Goal: Check status: Check status

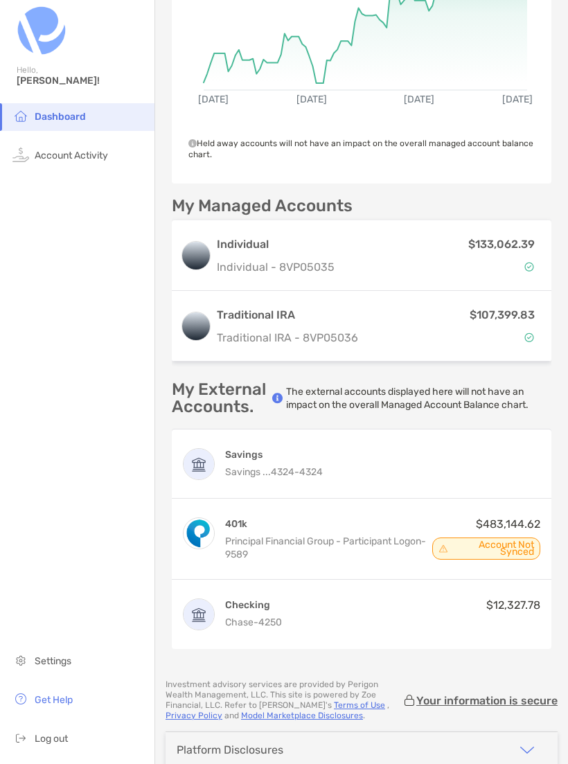
scroll to position [341, 0]
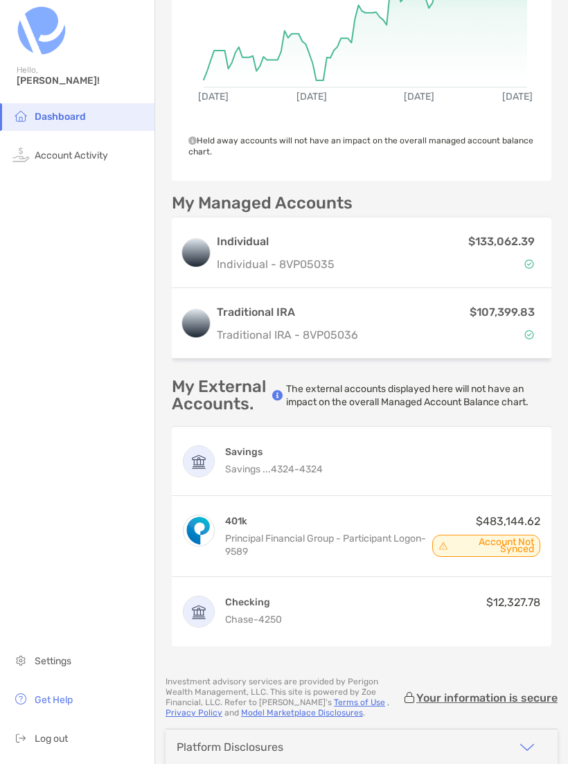
click at [508, 542] on span "Account Not Synced" at bounding box center [493, 546] width 82 height 14
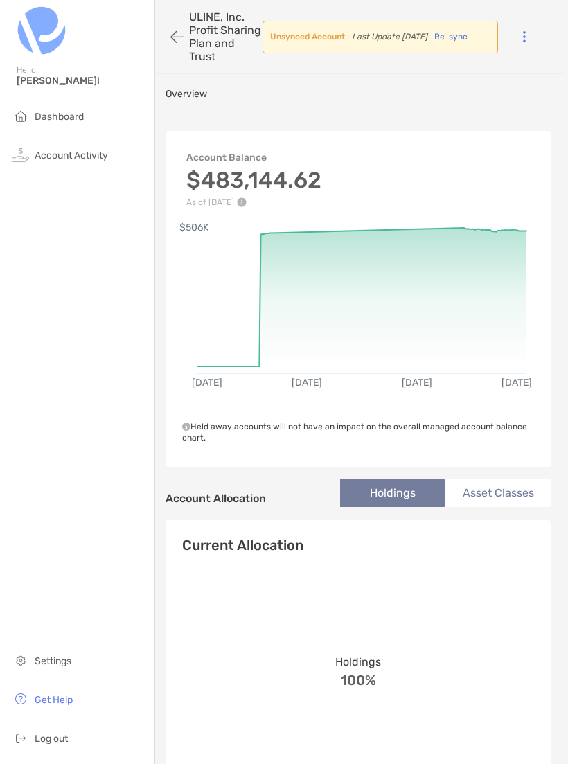
scroll to position [0, 3]
click at [67, 117] on span "Dashboard" at bounding box center [59, 117] width 49 height 12
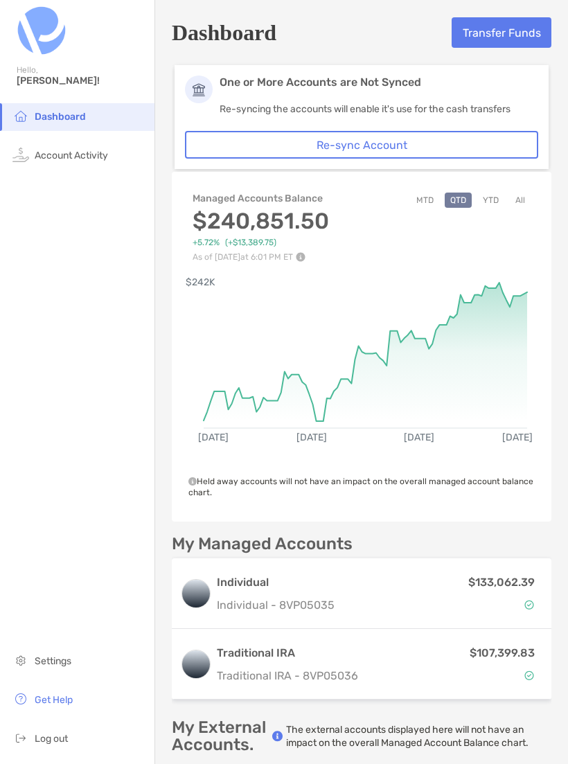
click at [491, 202] on button "YTD" at bounding box center [490, 200] width 27 height 15
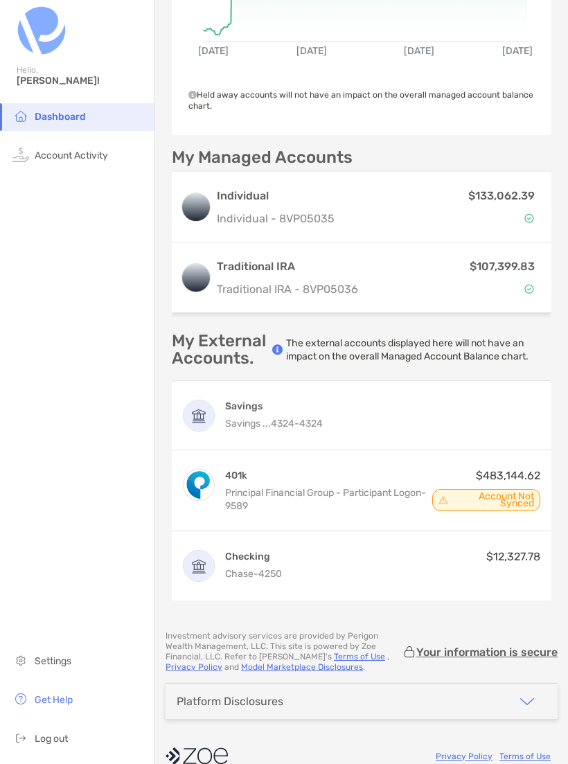
scroll to position [385, 0]
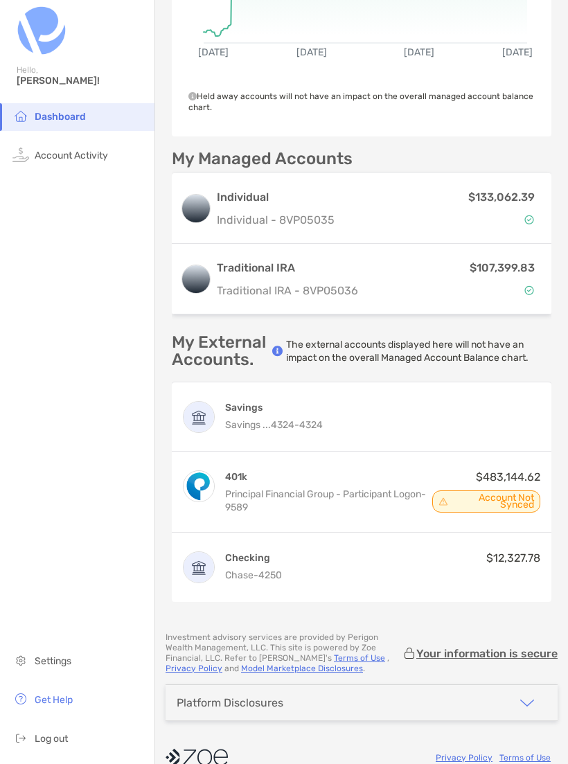
click at [94, 168] on li "Account Activity" at bounding box center [77, 156] width 154 height 28
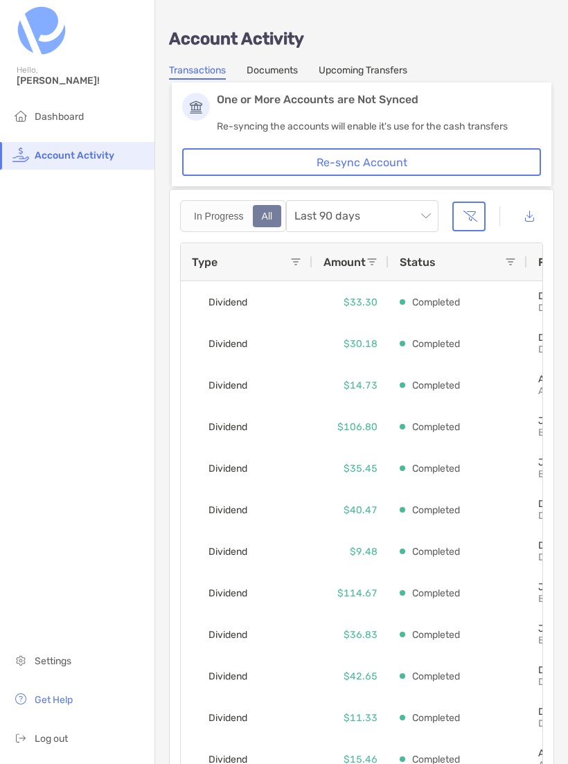
click at [75, 121] on span "Dashboard" at bounding box center [59, 117] width 49 height 12
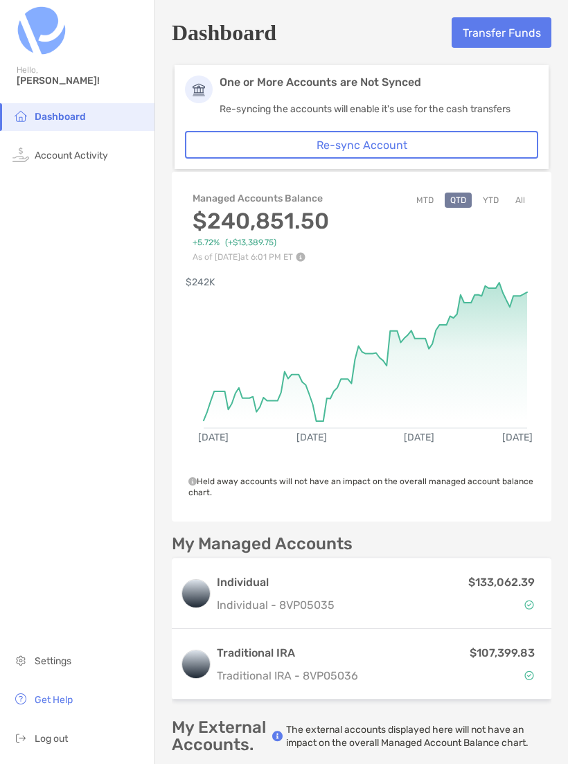
click at [272, 587] on h3 "Individual" at bounding box center [276, 582] width 118 height 17
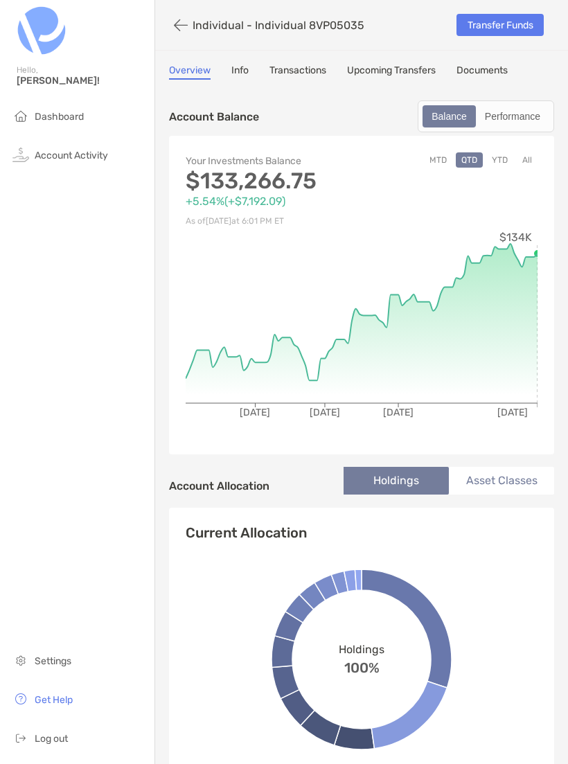
click at [500, 163] on button "YTD" at bounding box center [499, 159] width 27 height 15
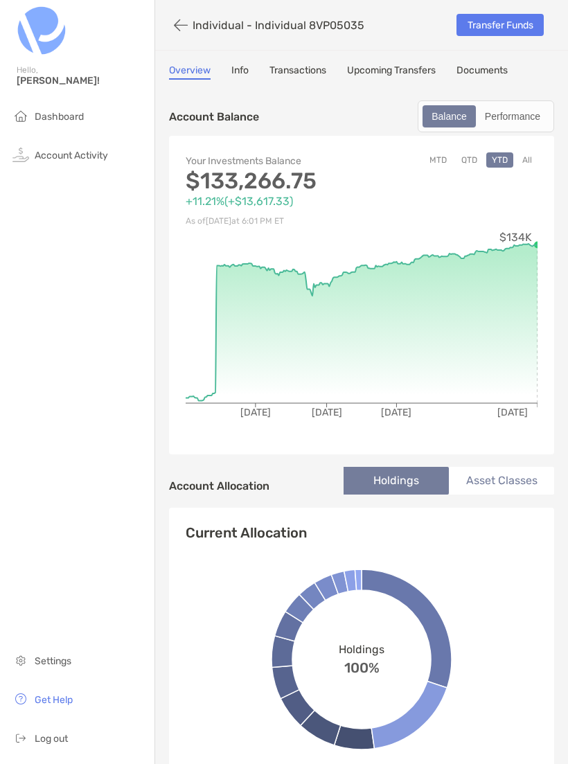
click at [531, 161] on button "All" at bounding box center [527, 159] width 21 height 15
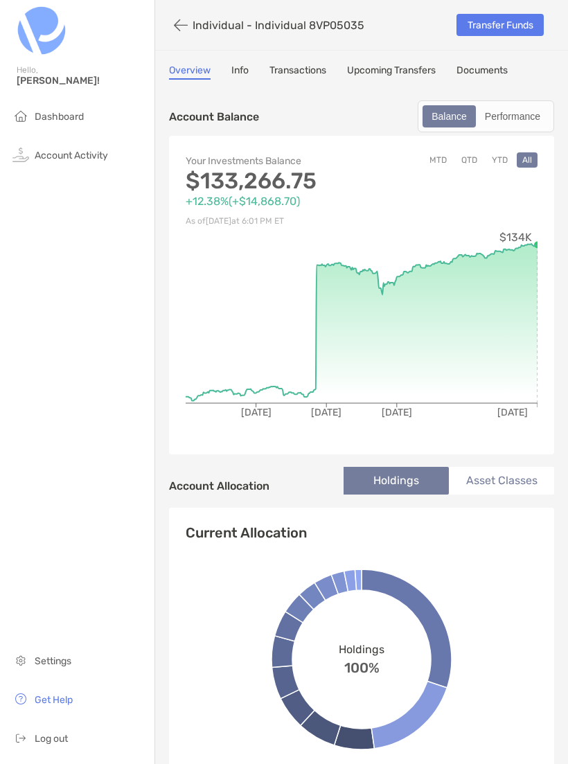
click at [96, 159] on span "Account Activity" at bounding box center [71, 156] width 73 height 12
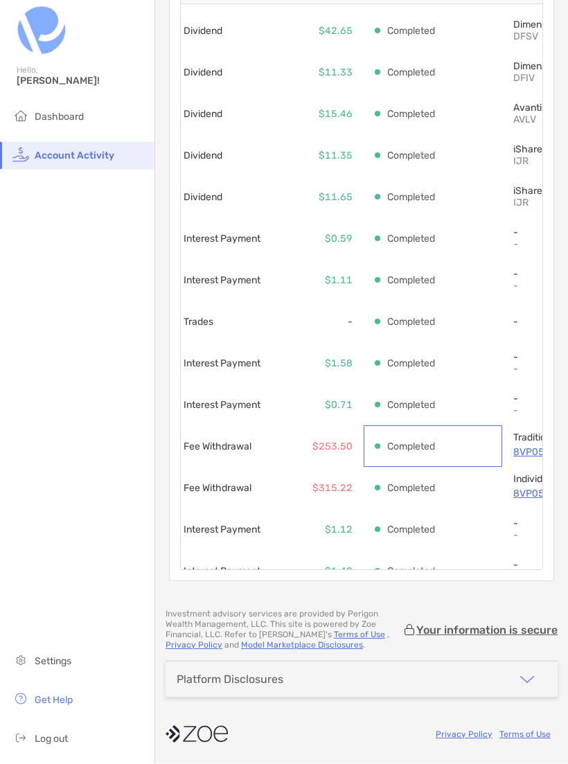
scroll to position [0, 51]
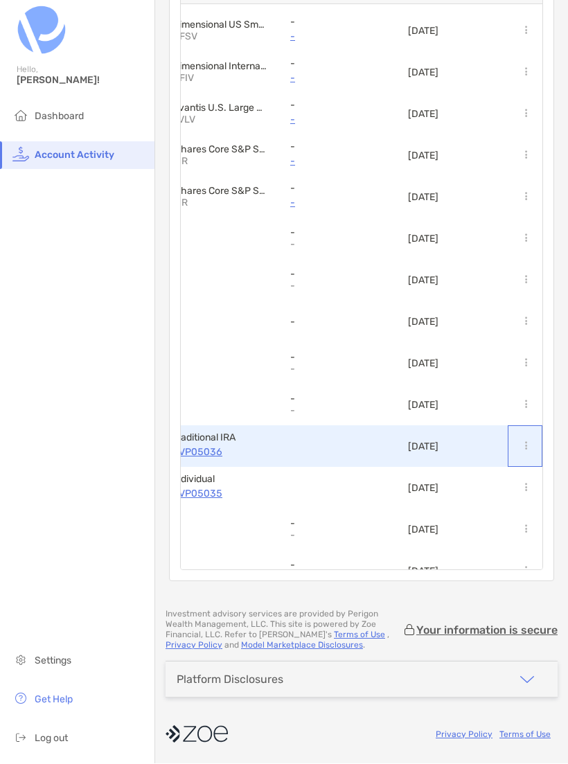
click at [537, 461] on div at bounding box center [525, 447] width 35 height 42
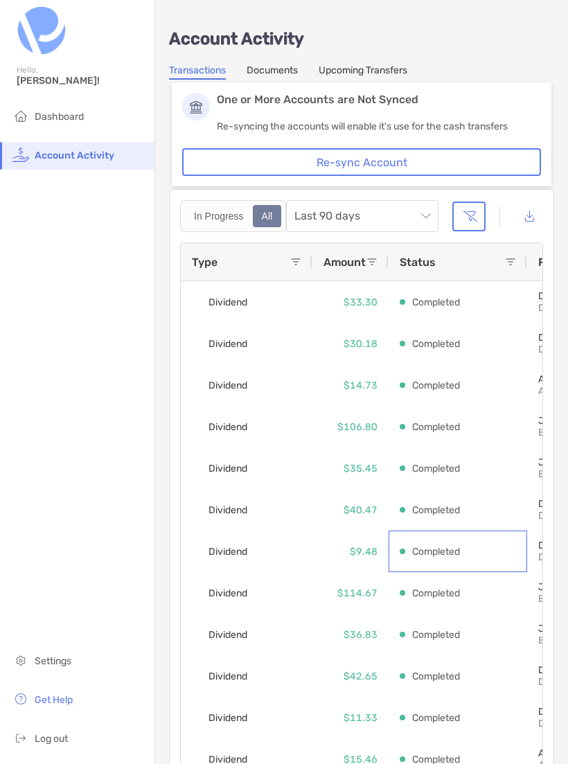
click at [421, 218] on span "Last 90 days" at bounding box center [362, 216] width 136 height 30
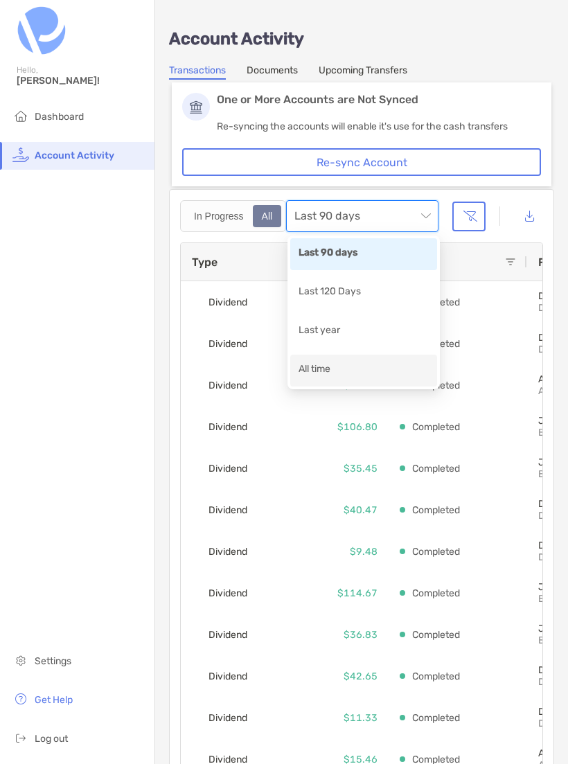
click at [367, 371] on div "All time" at bounding box center [364, 370] width 130 height 17
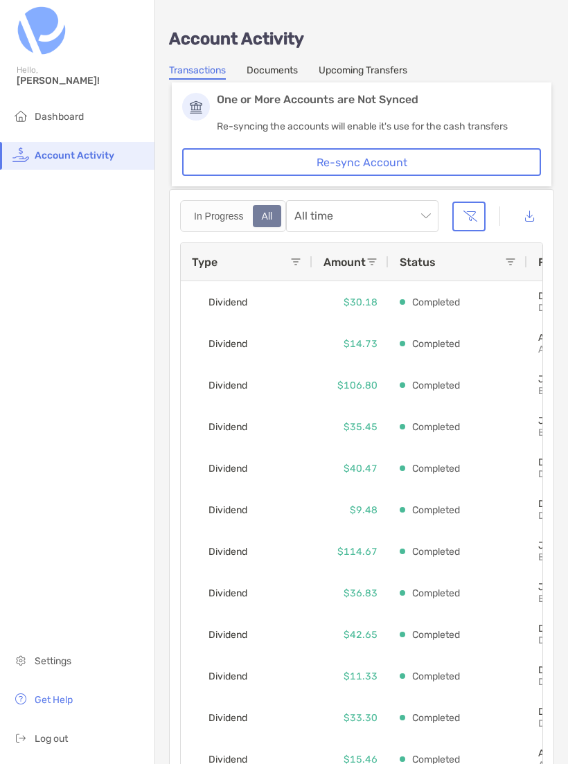
click at [64, 120] on span "Dashboard" at bounding box center [59, 117] width 49 height 12
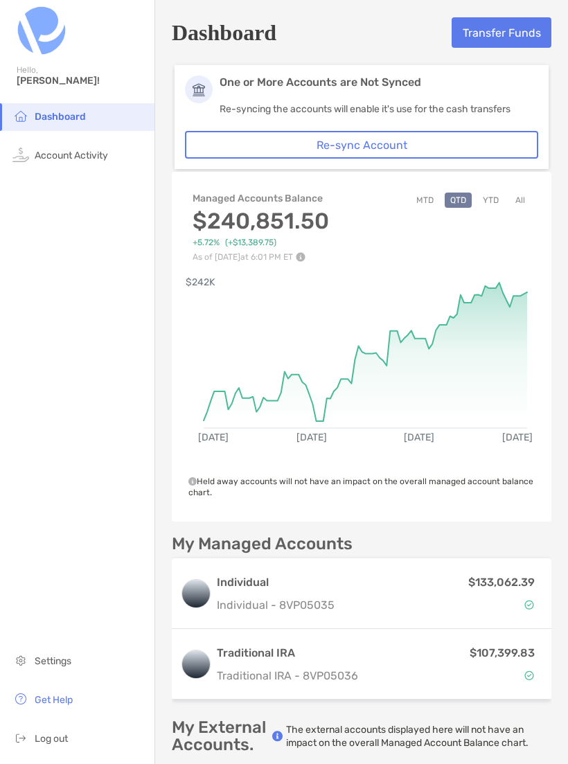
click at [282, 592] on div "Individual Individual - 8VP05035" at bounding box center [276, 593] width 118 height 39
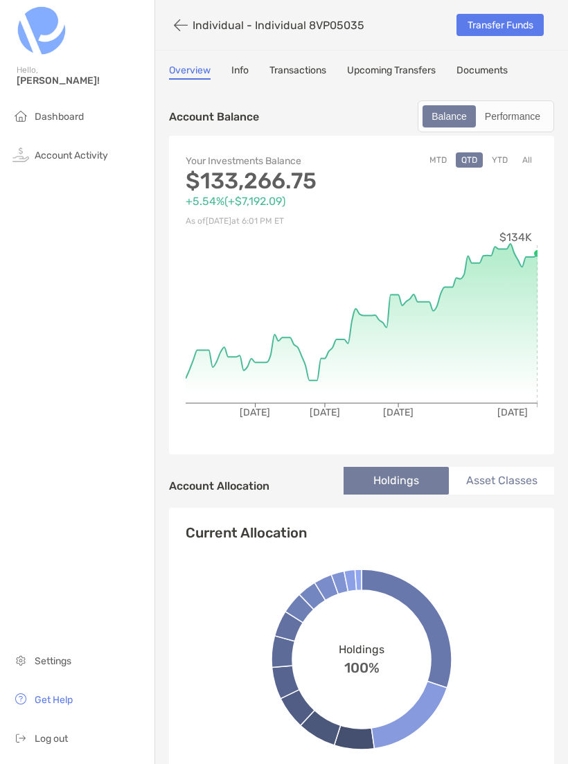
click at [502, 161] on button "YTD" at bounding box center [499, 159] width 27 height 15
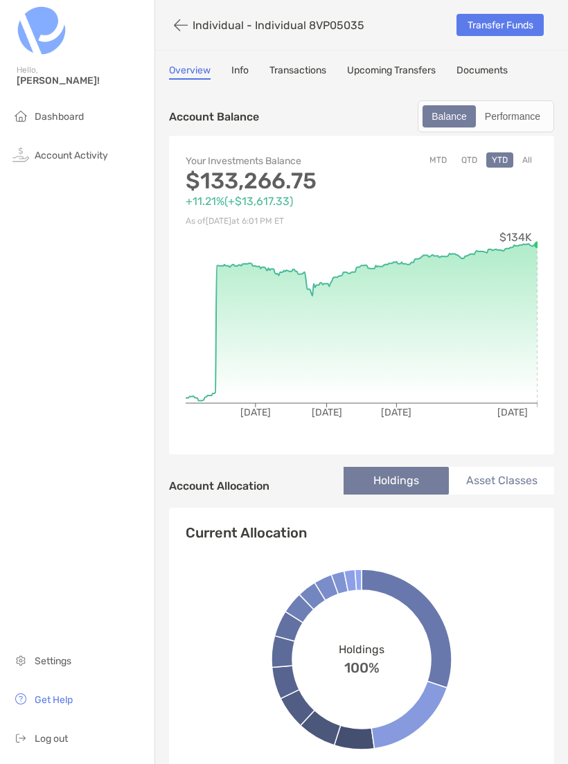
click at [533, 166] on button "All" at bounding box center [527, 159] width 21 height 15
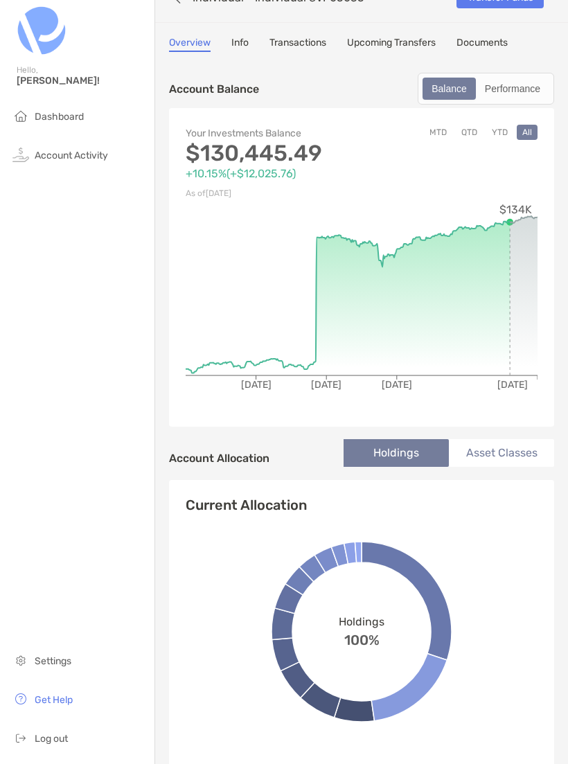
scroll to position [28, 0]
click at [78, 121] on span "Dashboard" at bounding box center [59, 117] width 49 height 12
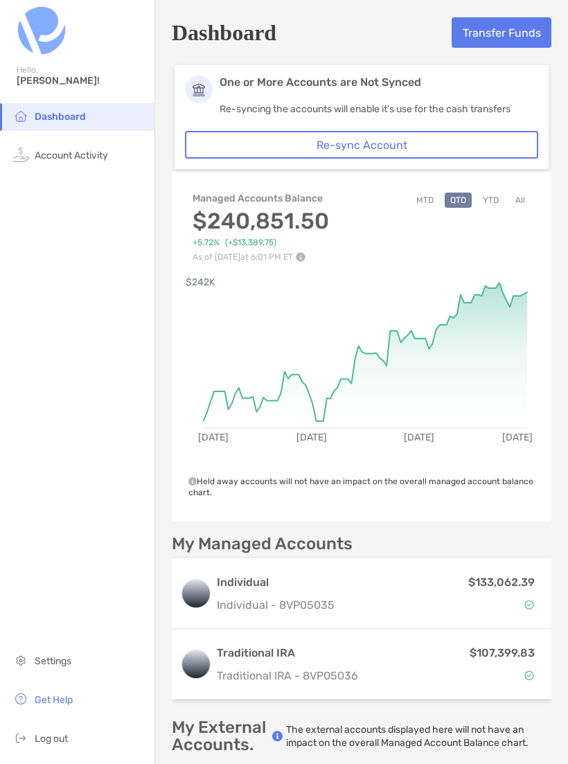
click at [283, 655] on h3 "Traditional IRA" at bounding box center [287, 653] width 141 height 17
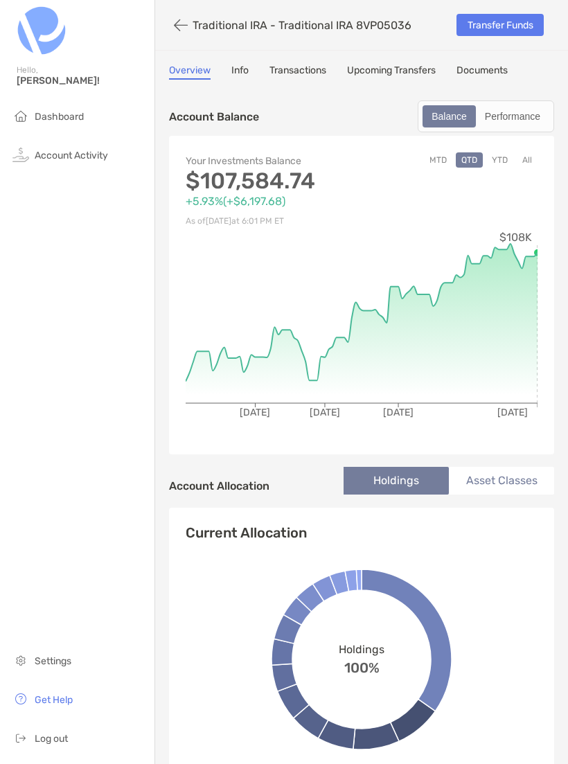
click at [535, 166] on button "All" at bounding box center [527, 159] width 21 height 15
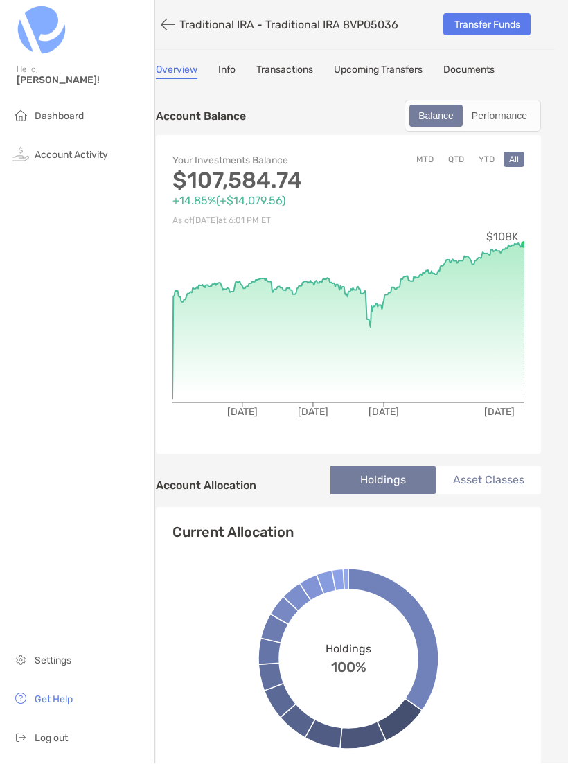
scroll to position [0, 13]
click at [229, 77] on link "Info" at bounding box center [226, 71] width 17 height 15
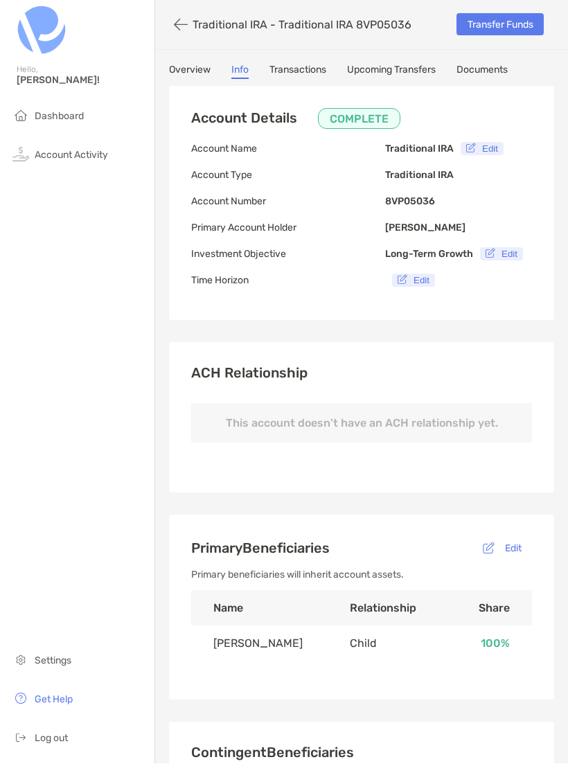
click at [310, 73] on link "Transactions" at bounding box center [297, 71] width 57 height 15
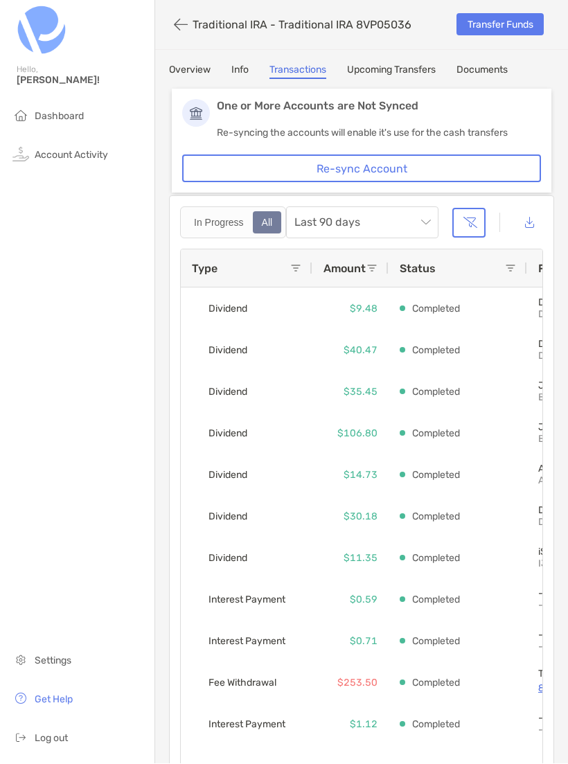
click at [425, 224] on span "Last 90 days" at bounding box center [362, 223] width 136 height 30
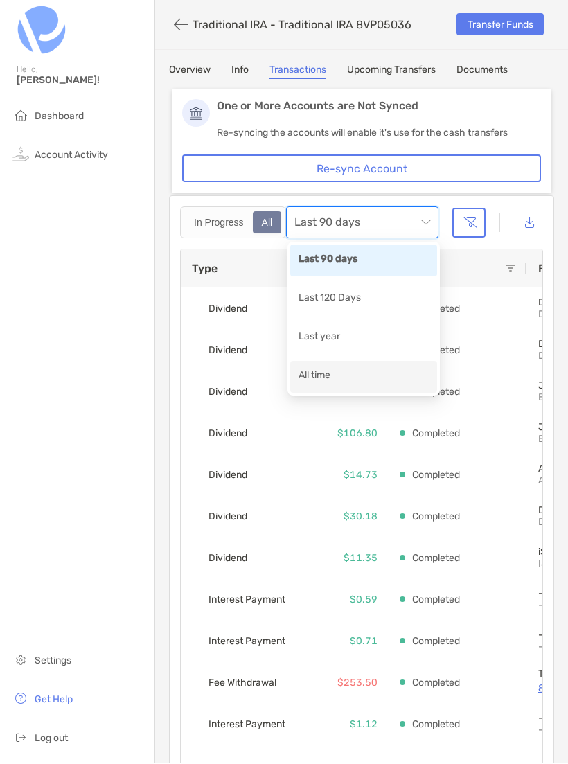
click at [359, 380] on div "All time" at bounding box center [364, 376] width 130 height 17
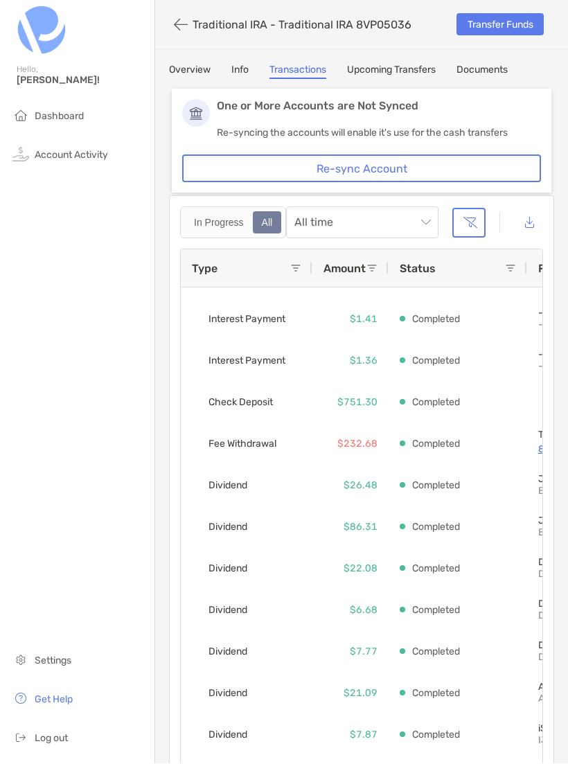
scroll to position [845, 0]
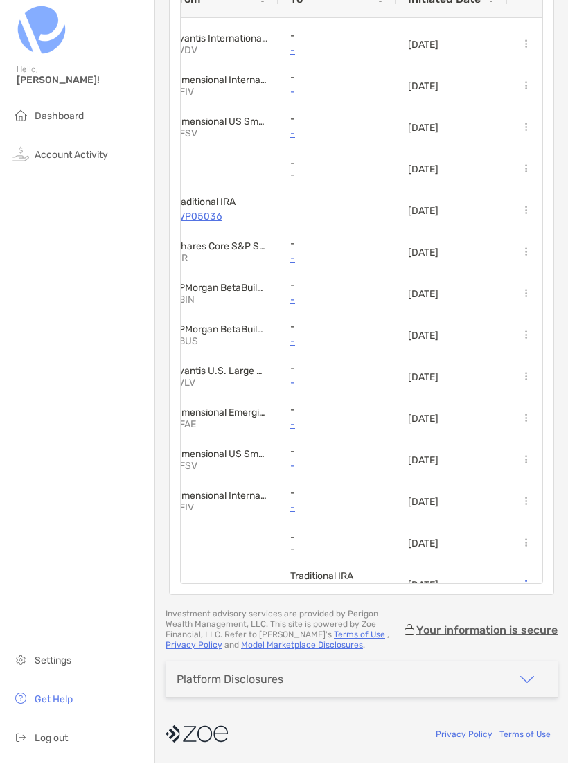
click at [525, 587] on icon at bounding box center [526, 584] width 2 height 9
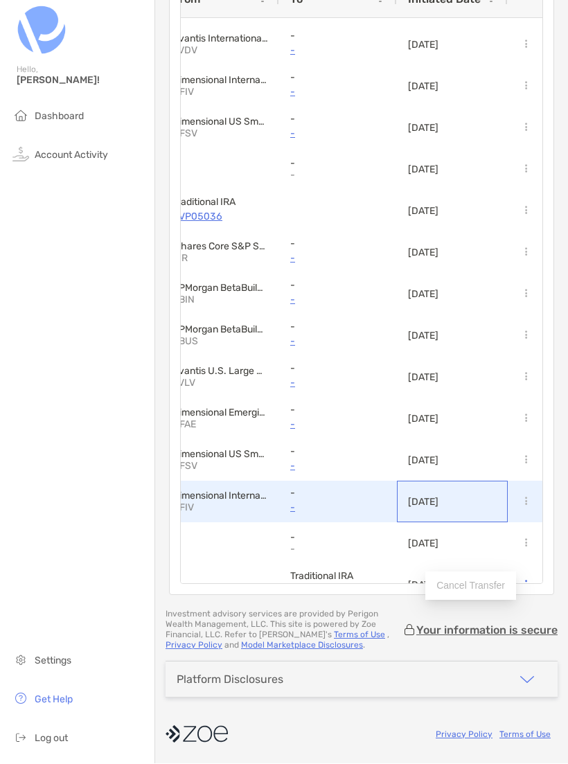
click at [501, 503] on div "[DATE]" at bounding box center [452, 502] width 111 height 42
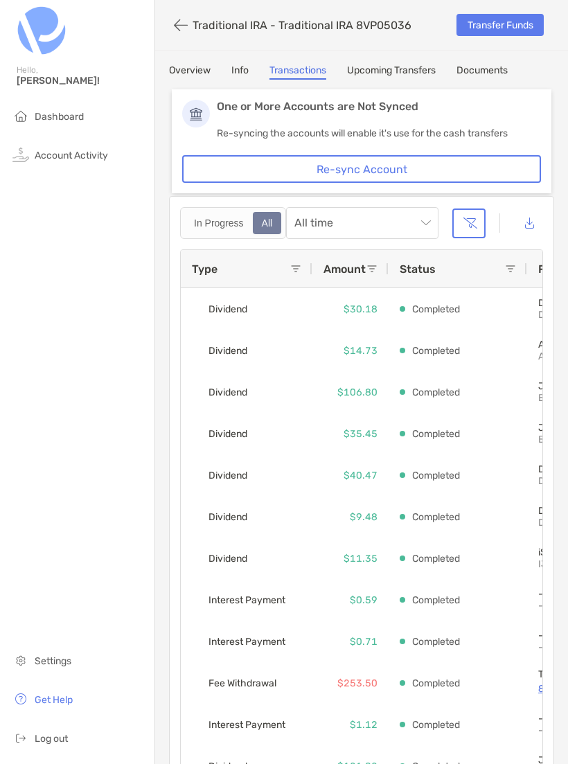
click at [498, 66] on link "Documents" at bounding box center [481, 71] width 51 height 15
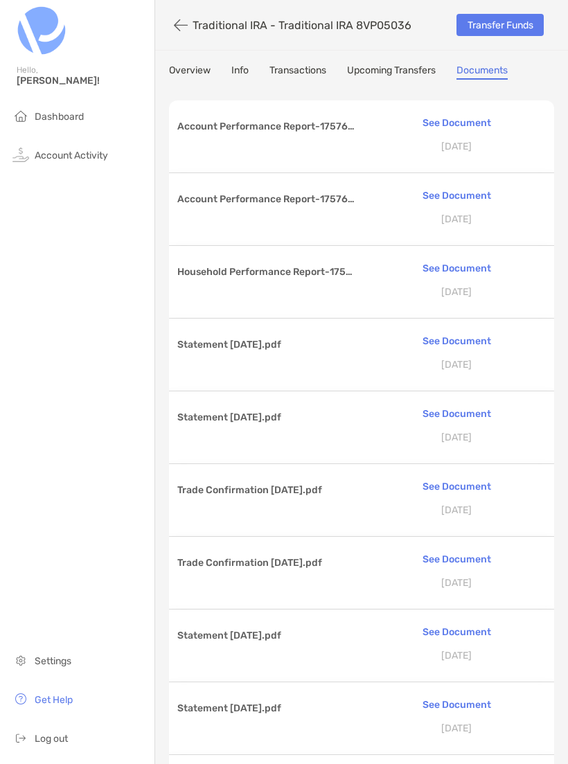
click at [476, 125] on p "See Document" at bounding box center [456, 123] width 179 height 24
click at [471, 123] on p "See Document" at bounding box center [456, 123] width 179 height 24
click at [84, 166] on li "Account Activity" at bounding box center [77, 156] width 154 height 28
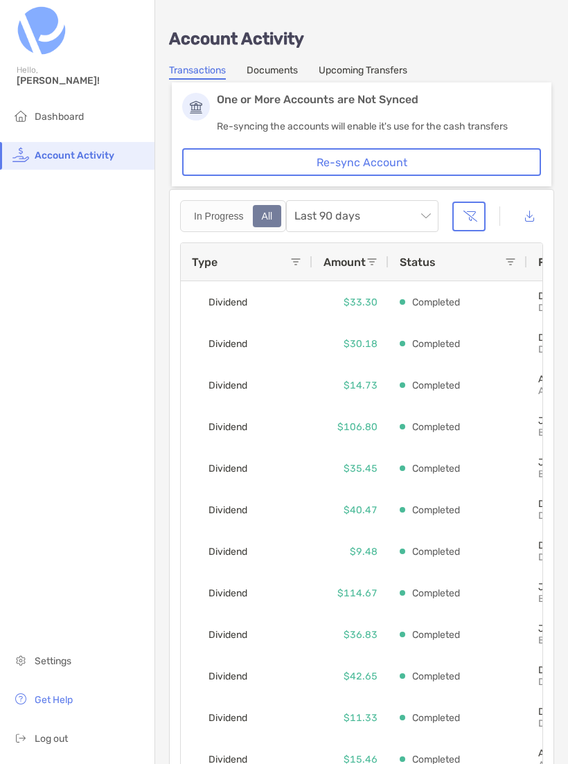
click at [282, 67] on link "Documents" at bounding box center [272, 71] width 51 height 15
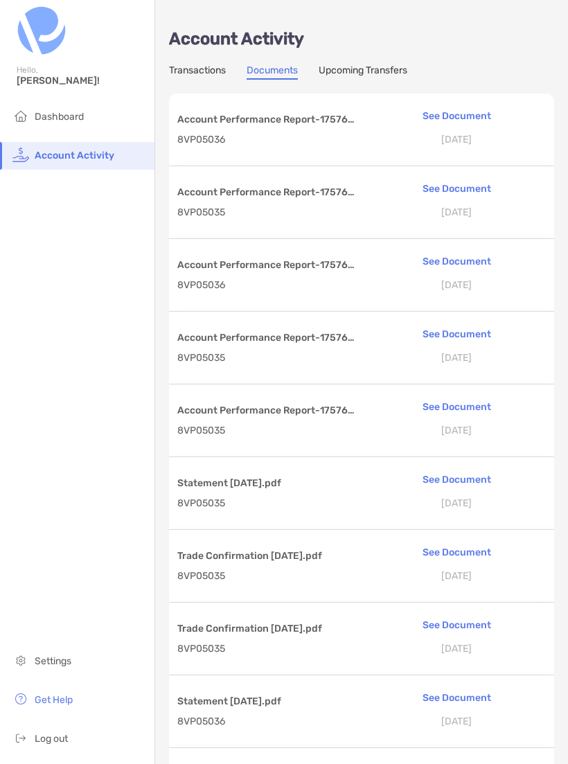
click at [53, 112] on span "Dashboard" at bounding box center [59, 117] width 49 height 12
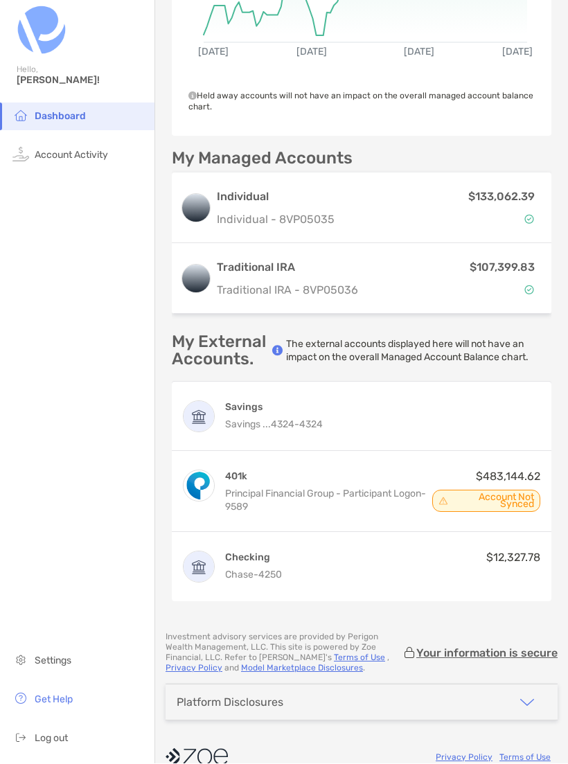
click at [60, 745] on span "Log out" at bounding box center [51, 739] width 33 height 12
